Goal: Find specific page/section: Find specific page/section

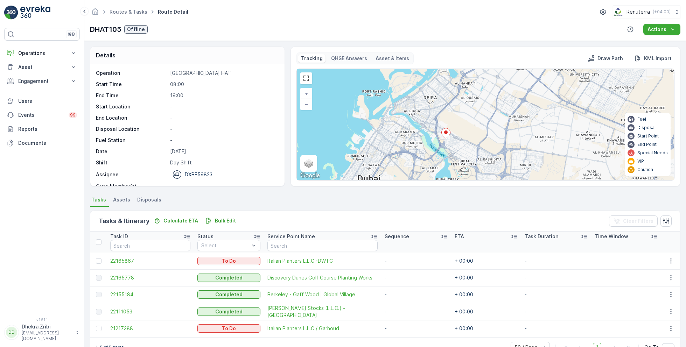
click at [150, 15] on ul "Routes & Tasks" at bounding box center [132, 12] width 48 height 10
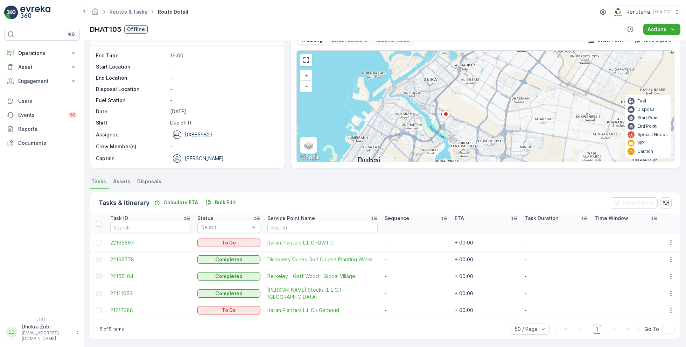
click at [144, 15] on ul "Routes & Tasks" at bounding box center [132, 12] width 48 height 10
click at [140, 13] on link "Routes & Tasks" at bounding box center [128, 12] width 38 height 6
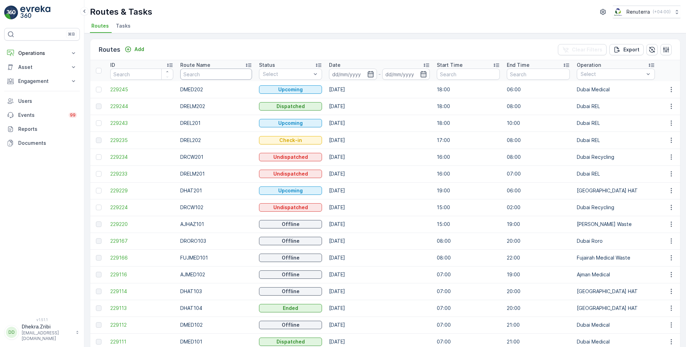
click at [214, 78] on input "text" at bounding box center [216, 74] width 72 height 11
click at [215, 78] on input "text" at bounding box center [216, 74] width 72 height 11
type input "DMED10"
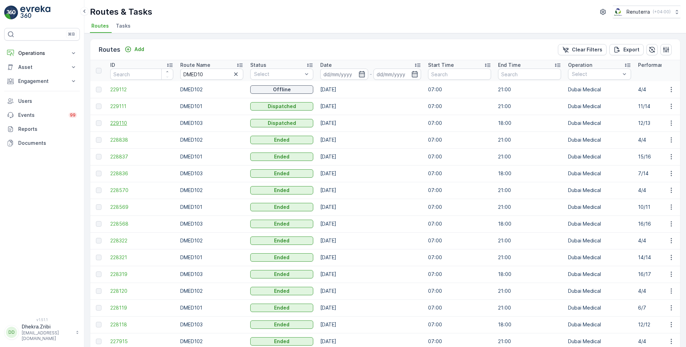
click at [132, 121] on span "229110" at bounding box center [141, 123] width 63 height 7
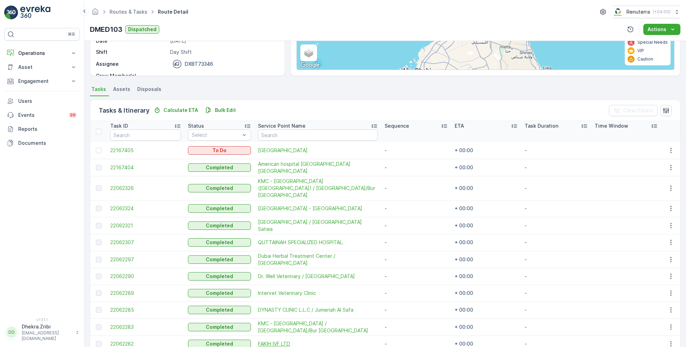
scroll to position [153, 0]
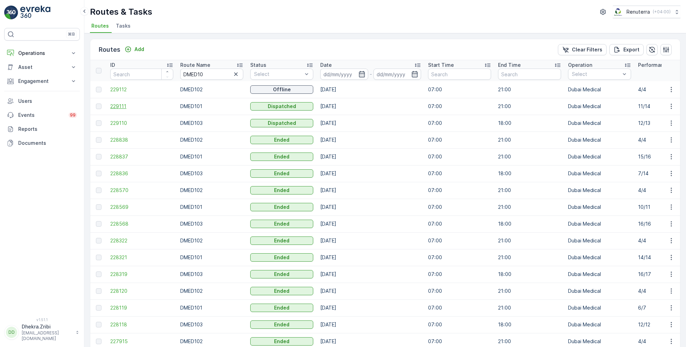
click at [126, 104] on span "229111" at bounding box center [141, 106] width 63 height 7
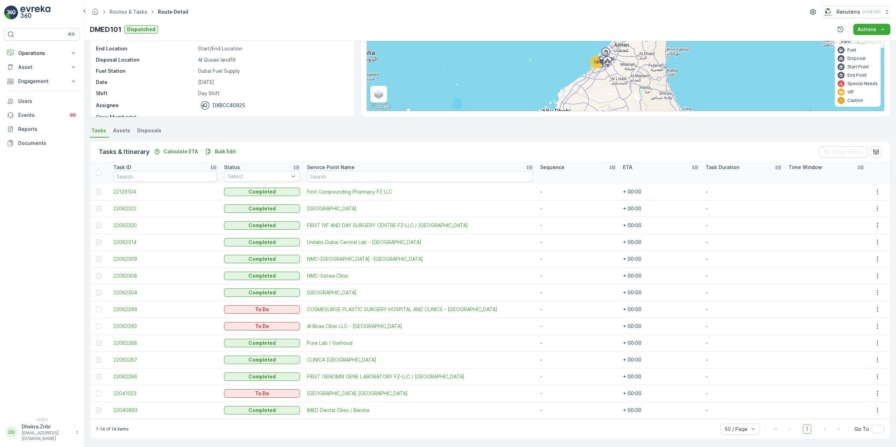
scroll to position [69, 0]
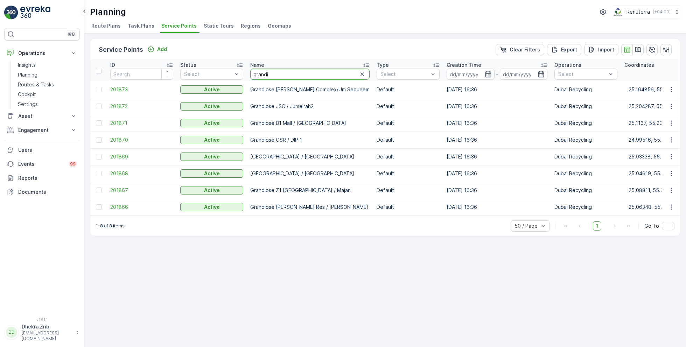
drag, startPoint x: 271, startPoint y: 77, endPoint x: 251, endPoint y: 74, distance: 20.5
click at [251, 74] on input "grandi" at bounding box center [309, 74] width 119 height 11
